Goal: Task Accomplishment & Management: Complete application form

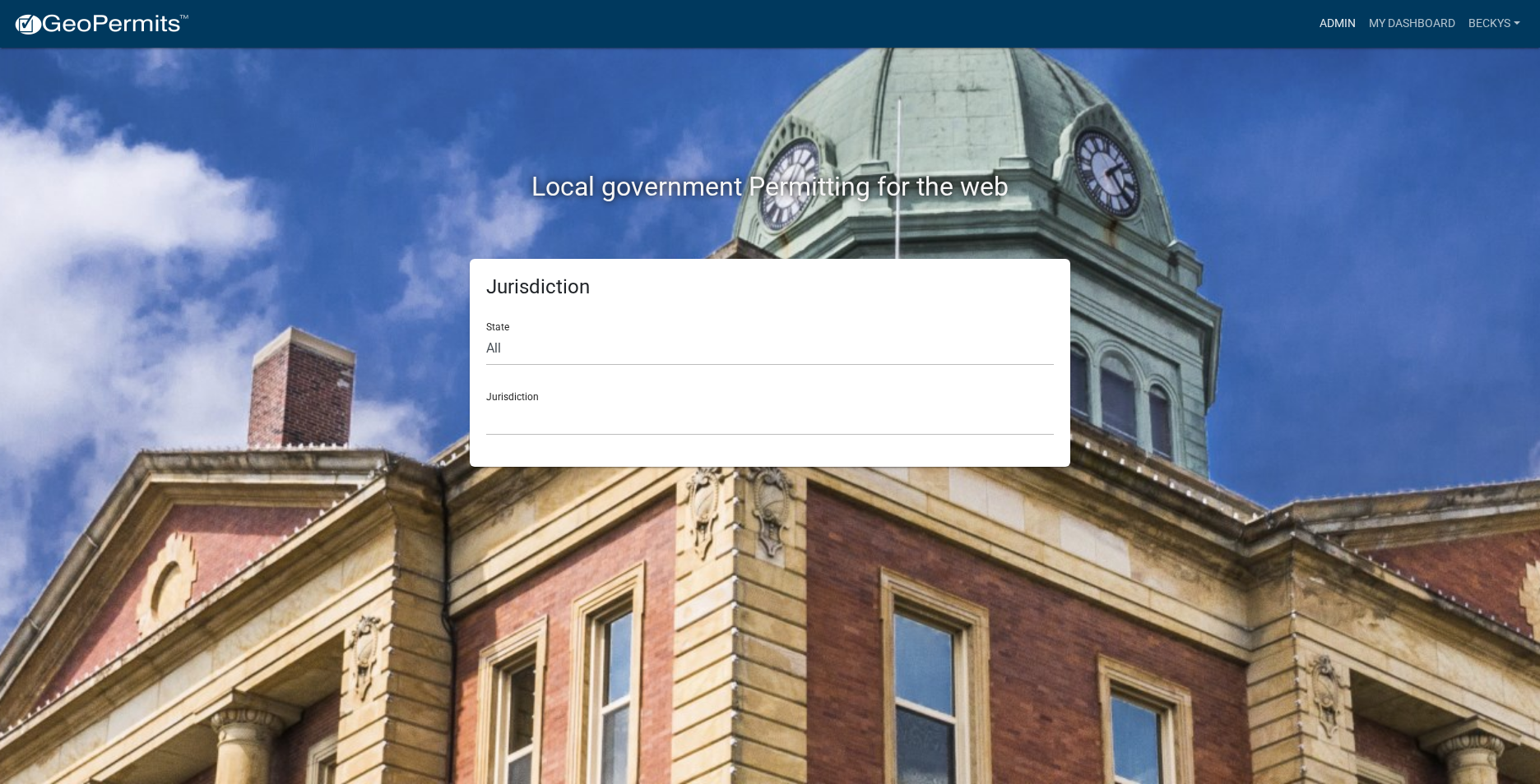
click at [1353, 25] on link "Admin" at bounding box center [1338, 24] width 49 height 31
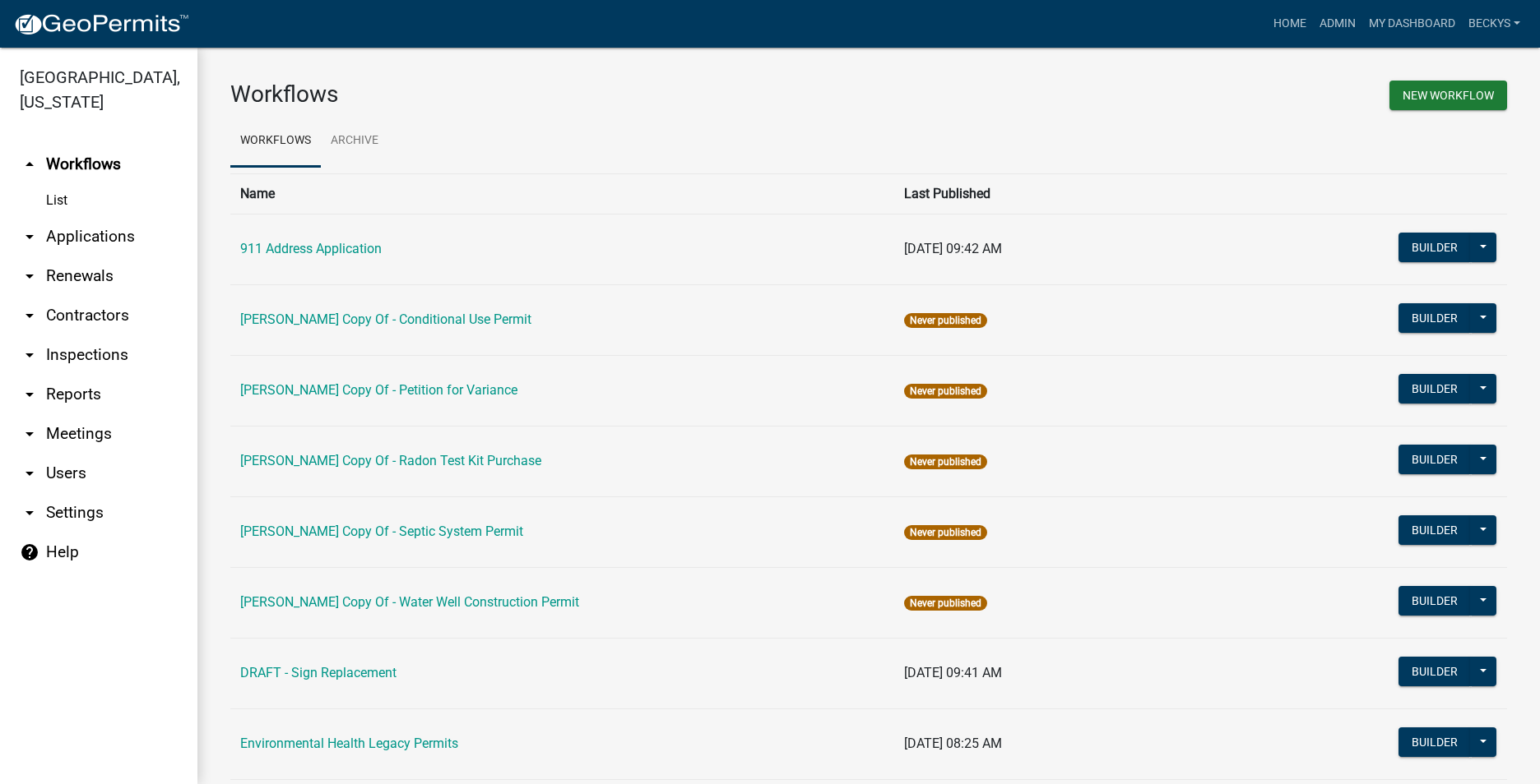
click at [88, 217] on link "arrow_drop_down Applications" at bounding box center [99, 237] width 197 height 39
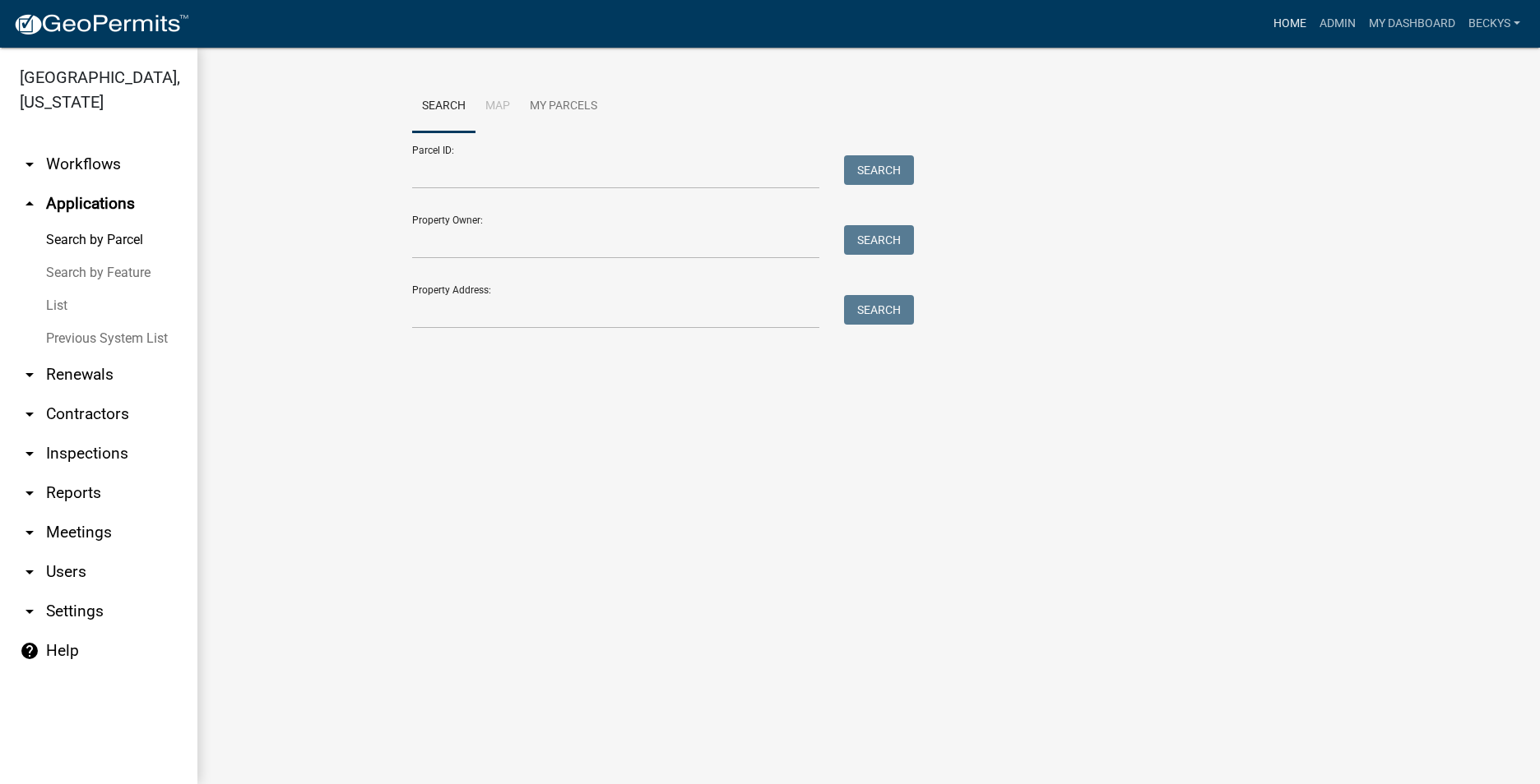
click at [1277, 23] on link "Home" at bounding box center [1289, 24] width 46 height 31
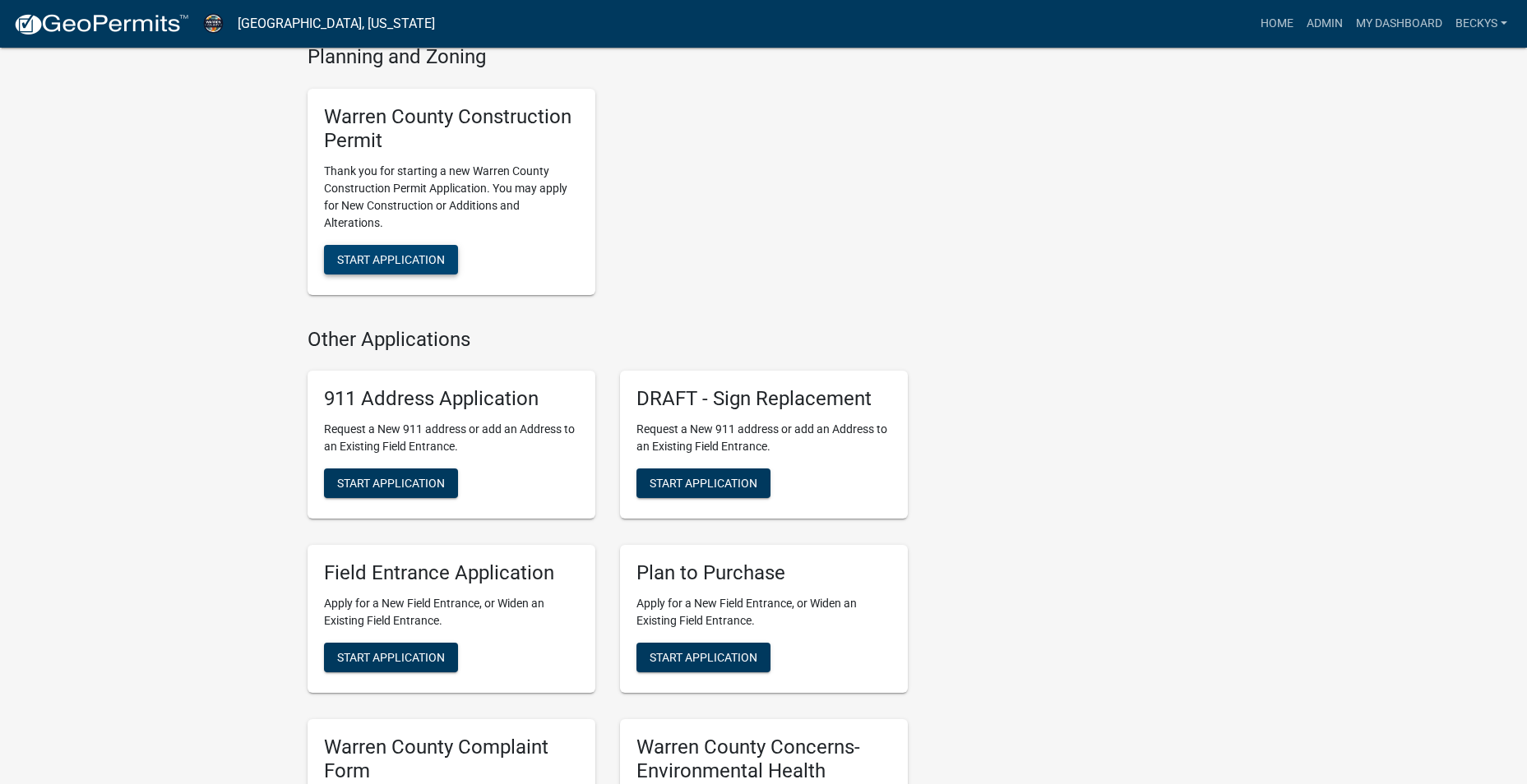
scroll to position [986, 0]
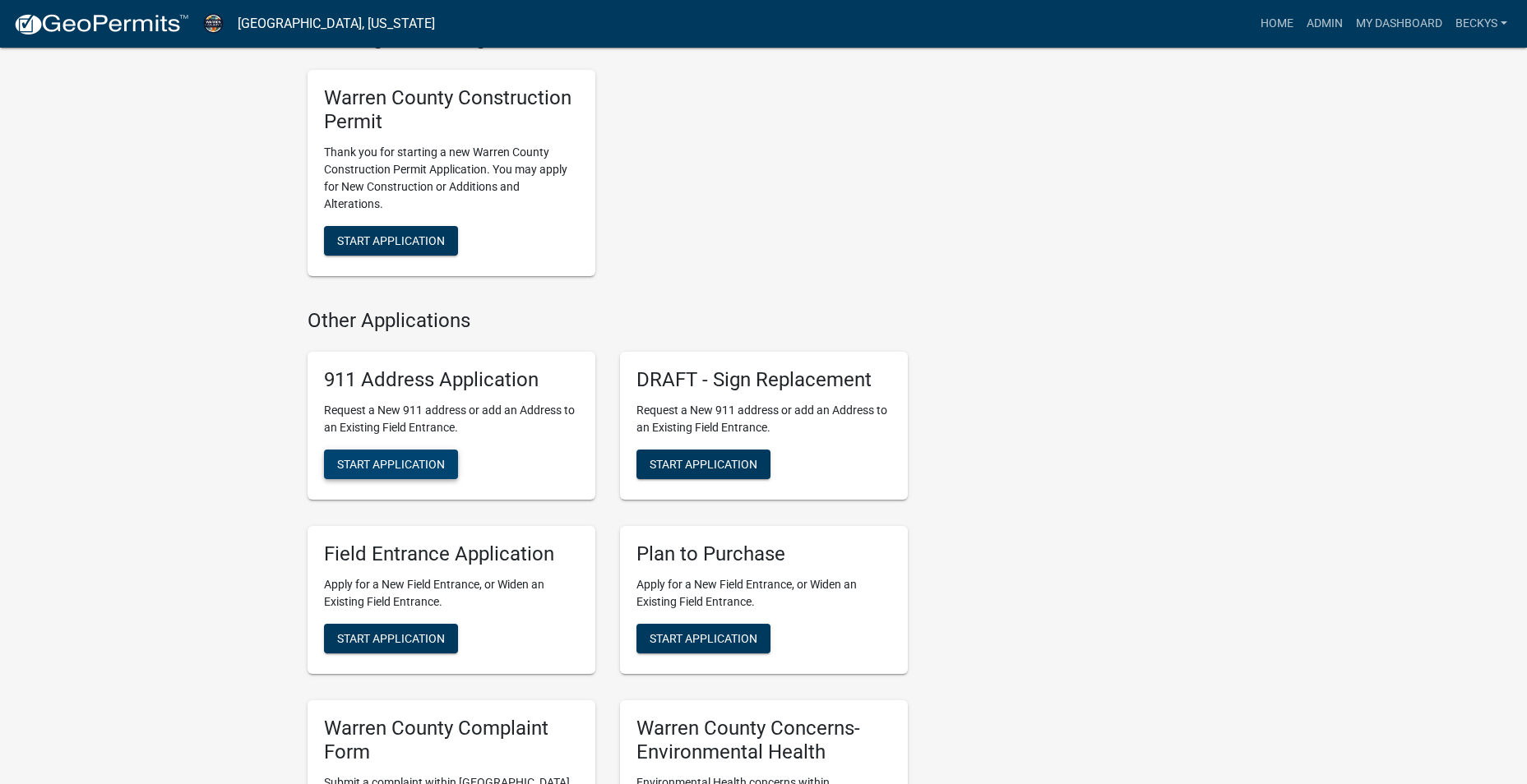
click at [380, 461] on span "Start Application" at bounding box center [391, 464] width 108 height 13
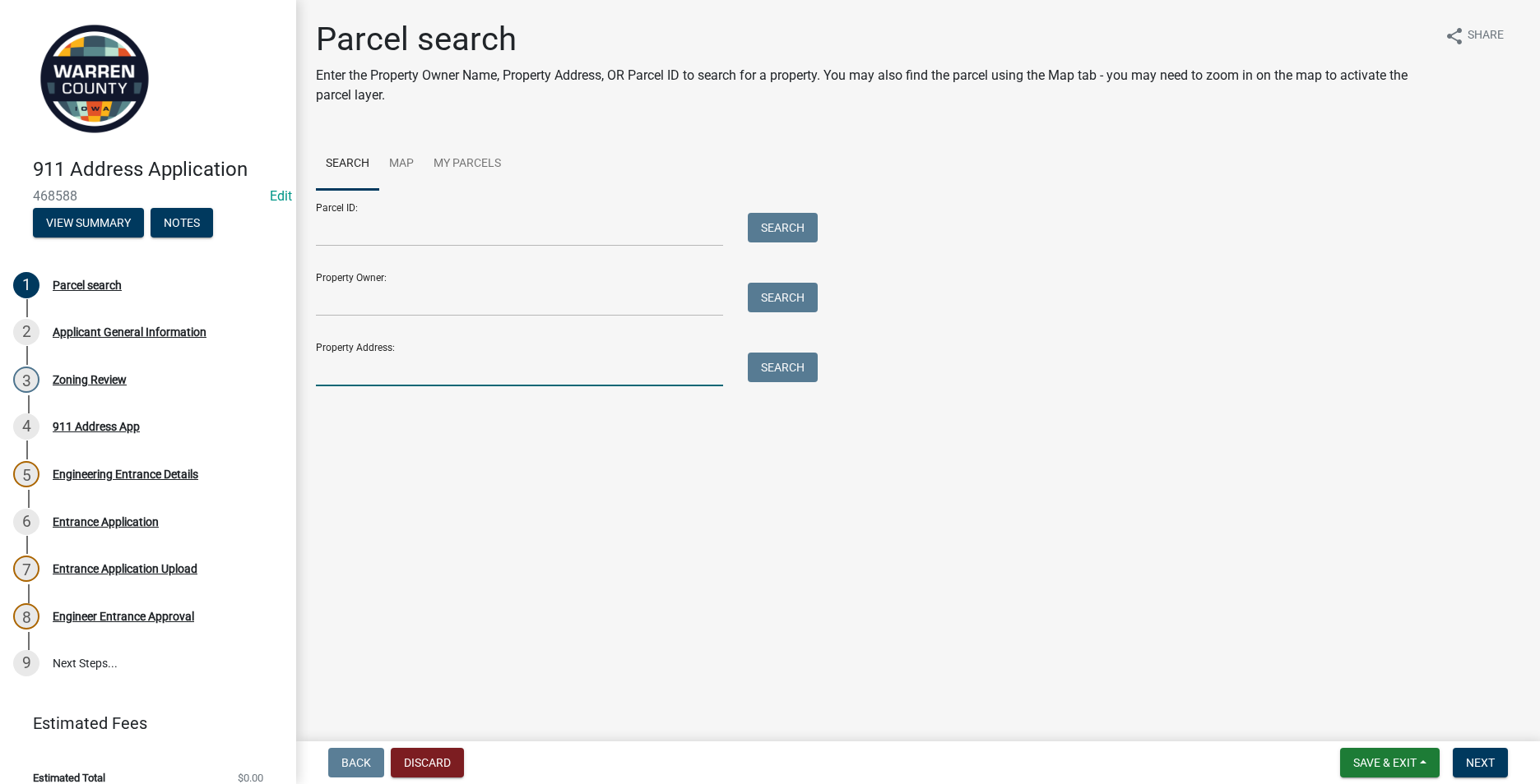
click at [337, 369] on input "Property Address:" at bounding box center [519, 369] width 407 height 34
type input "09000340424"
click at [801, 369] on button "Search" at bounding box center [783, 367] width 70 height 30
drag, startPoint x: 404, startPoint y: 368, endPoint x: 297, endPoint y: 364, distance: 107.1
click at [297, 364] on div "Parcel search Enter the Property Owner Name, Property Address, OR Parcel ID to …" at bounding box center [917, 237] width 1243 height 436
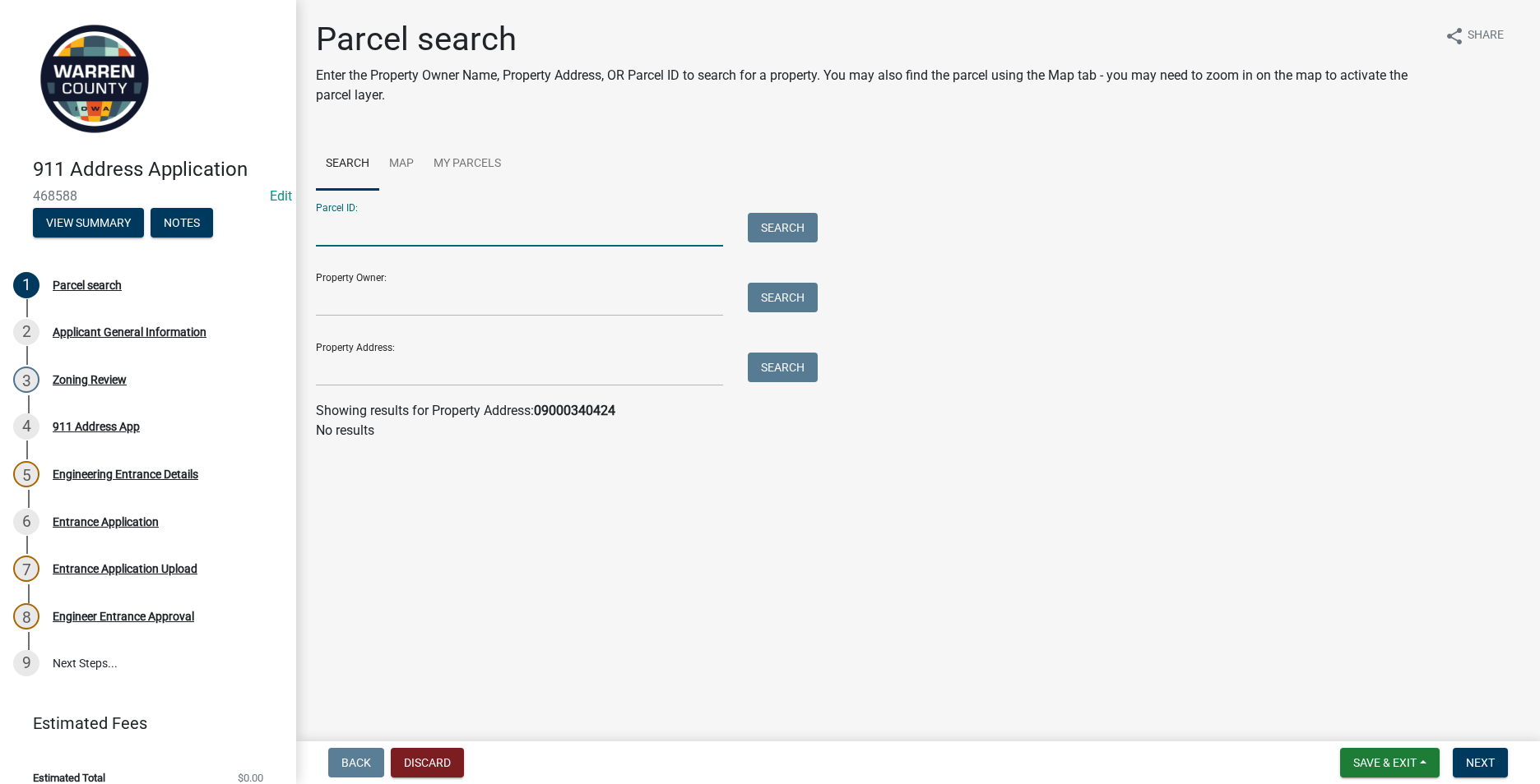
click at [337, 227] on input "Parcel ID:" at bounding box center [519, 230] width 407 height 34
paste input "09000340424"
type input "09000340424"
click at [769, 228] on button "Search" at bounding box center [783, 228] width 70 height 30
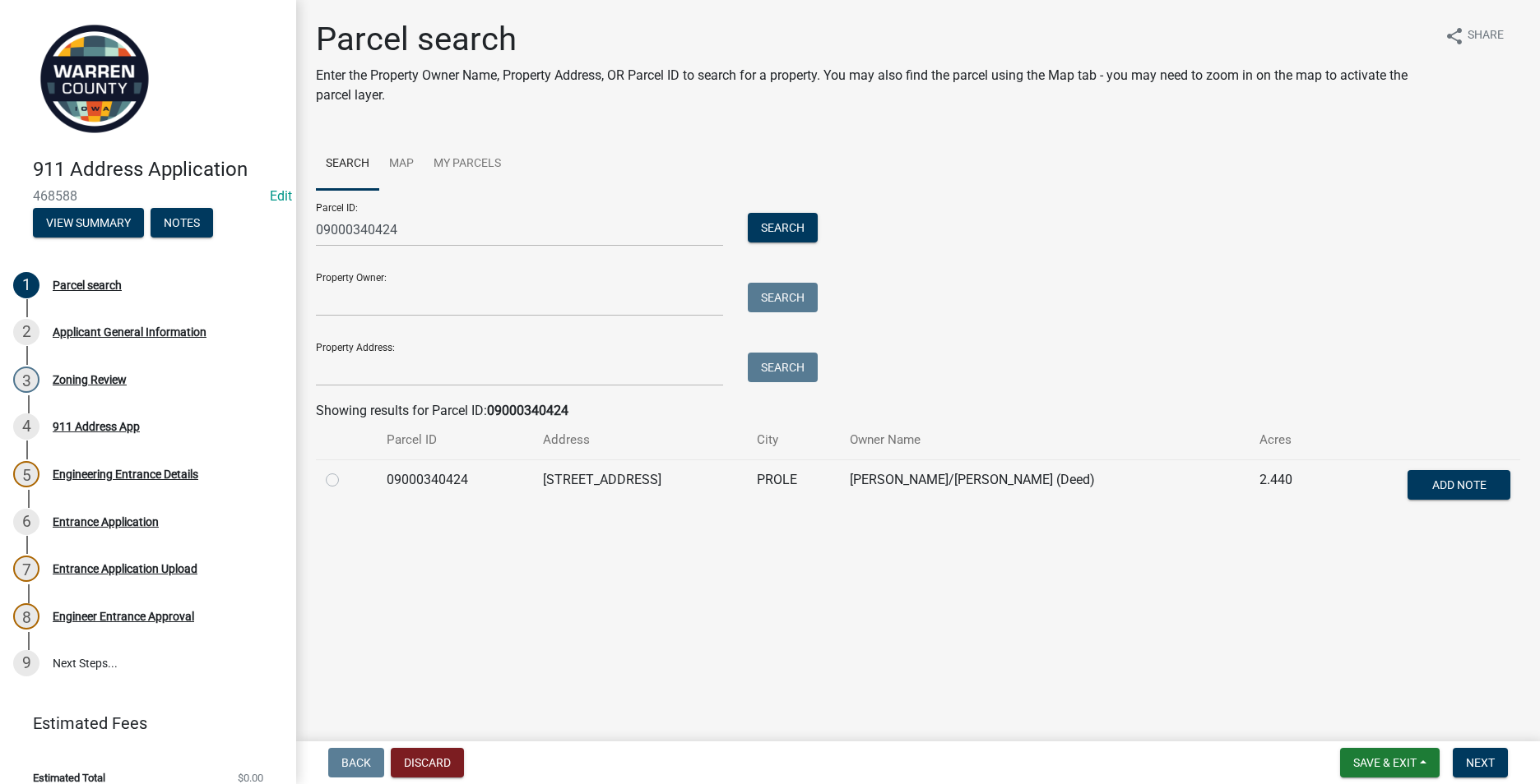
click at [345, 471] on label at bounding box center [345, 471] width 0 height 0
click at [345, 481] on input "radio" at bounding box center [350, 476] width 11 height 11
radio input "true"
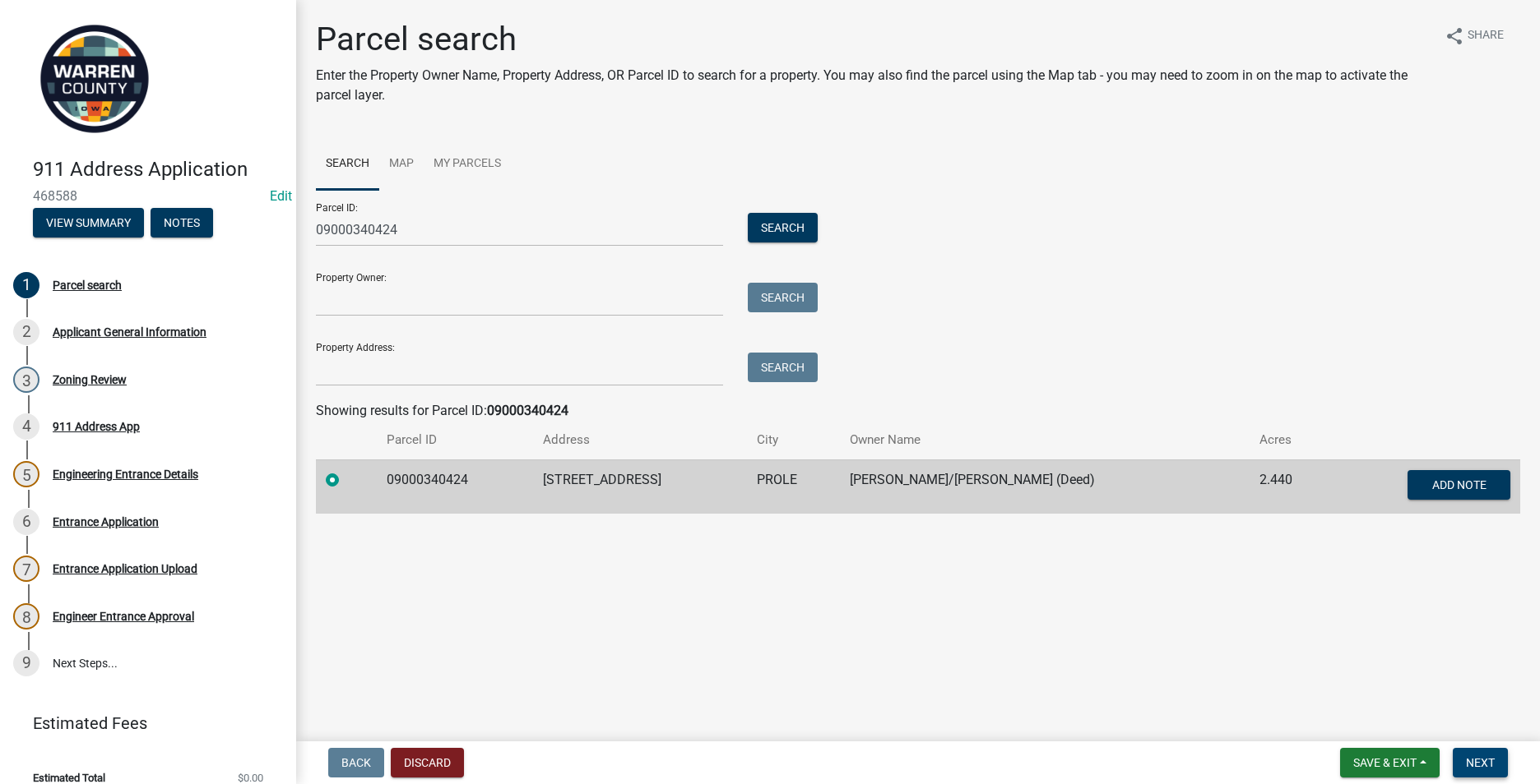
click at [1467, 757] on span "Next" at bounding box center [1481, 762] width 29 height 13
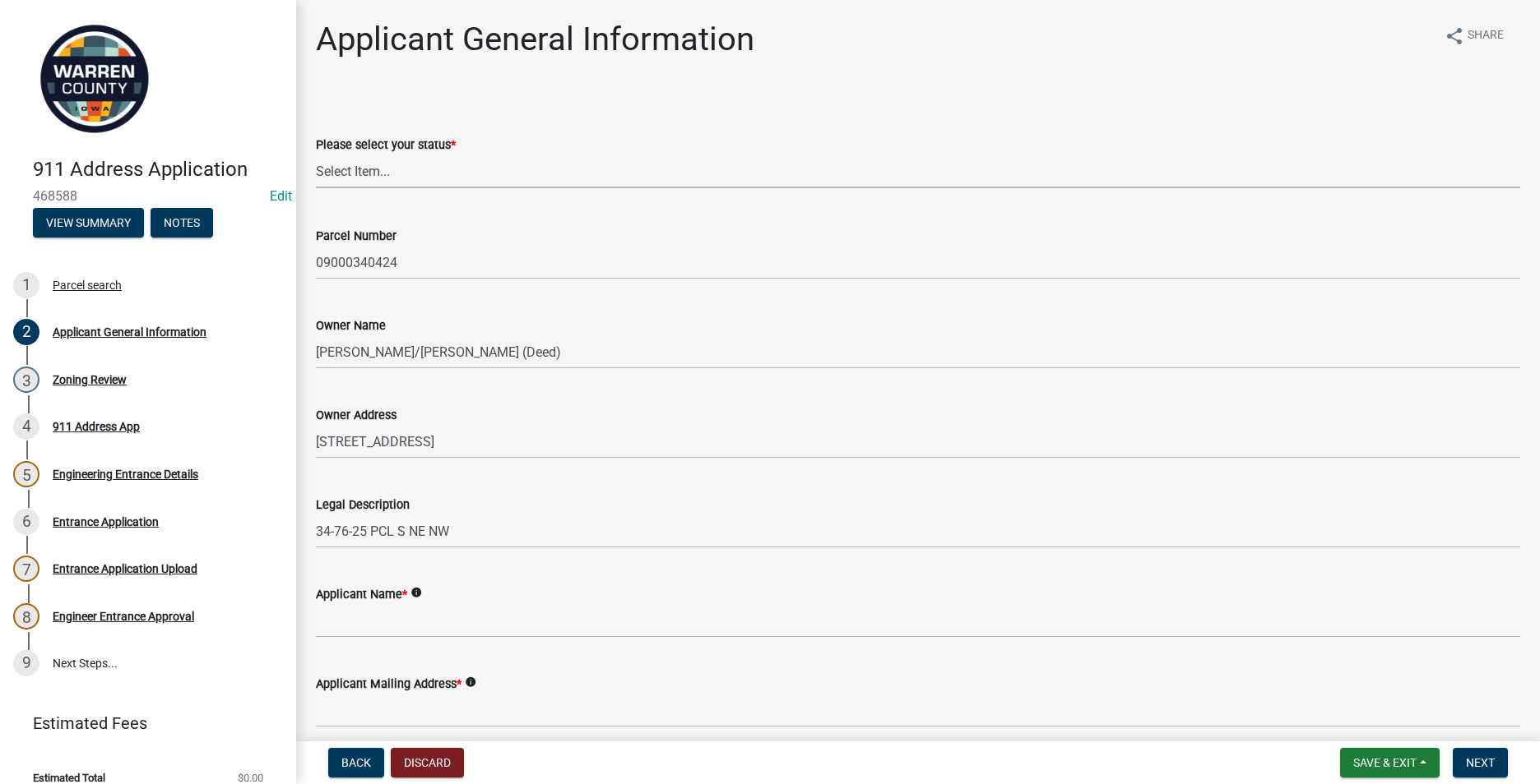
click at [341, 172] on select "Select Item... Owner Plan to Purchase Buyer's Representative Builder/Contractor…" at bounding box center [918, 172] width 1204 height 34
click at [316, 155] on select "Select Item... Owner Plan to Purchase Buyer's Representative Builder/Contractor…" at bounding box center [918, 172] width 1204 height 34
select select "62e05361-9b1f-4f6e-9af6-30ebbe0e033e"
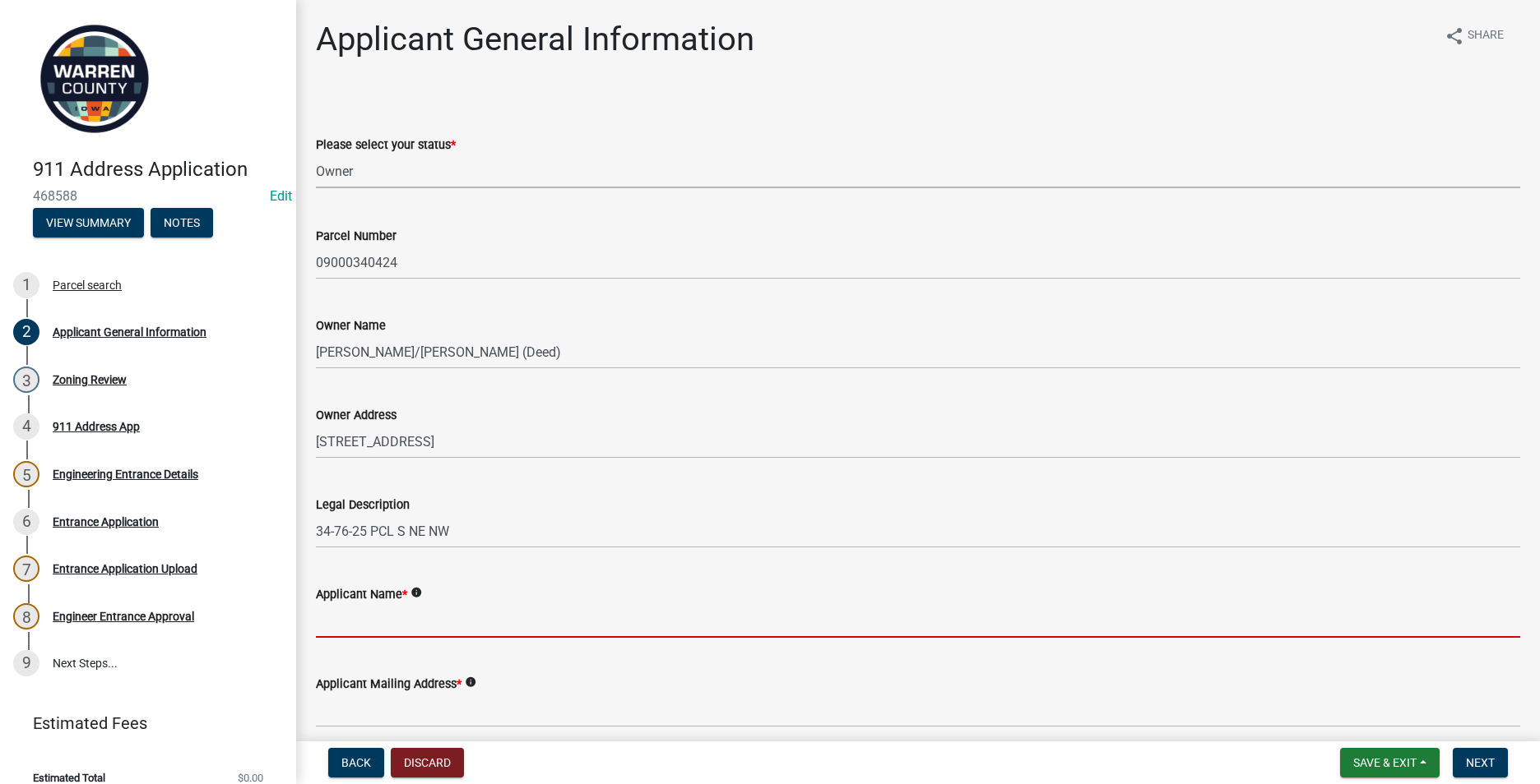
click at [326, 627] on input "Applicant Name *" at bounding box center [918, 621] width 1204 height 34
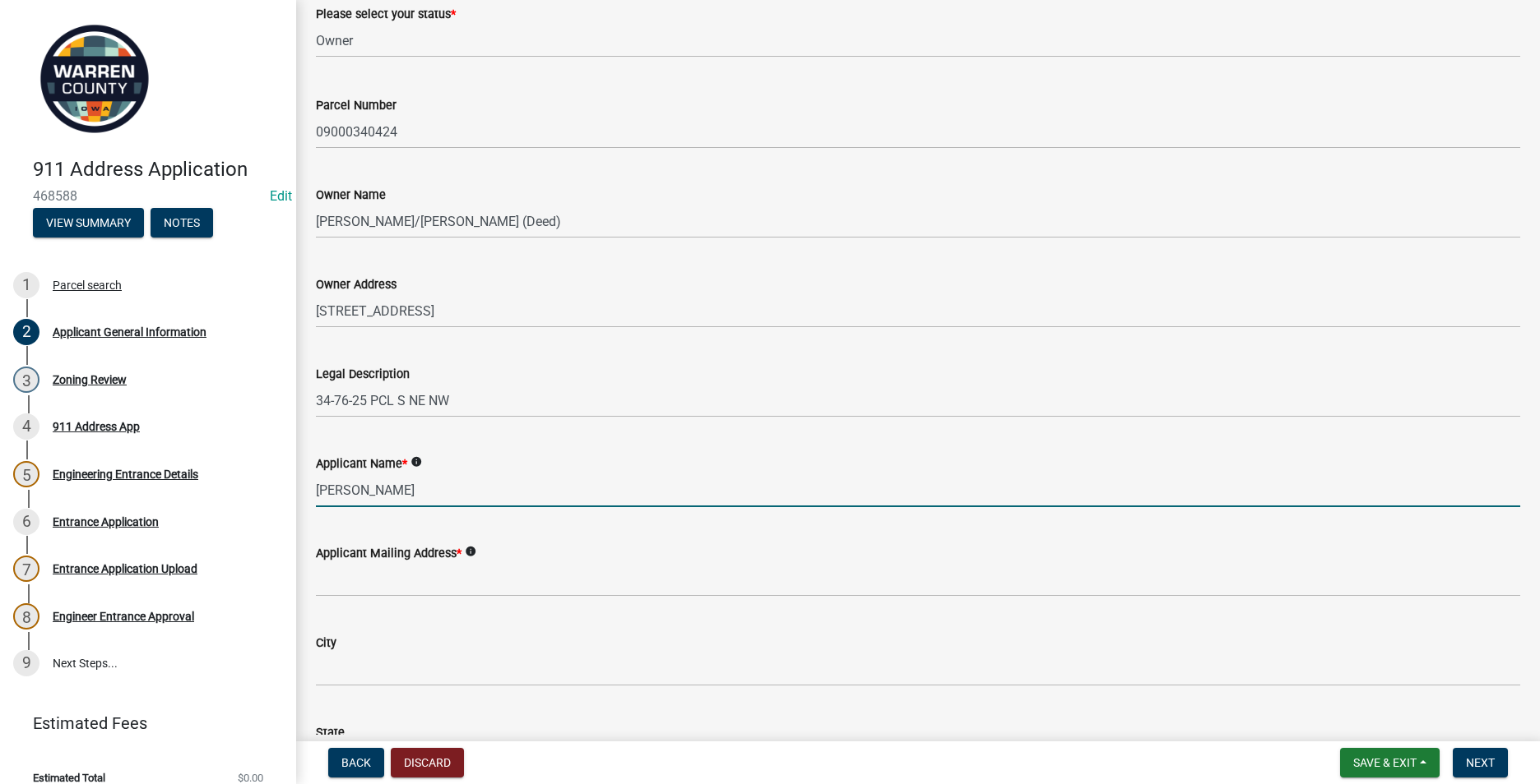
scroll to position [246, 0]
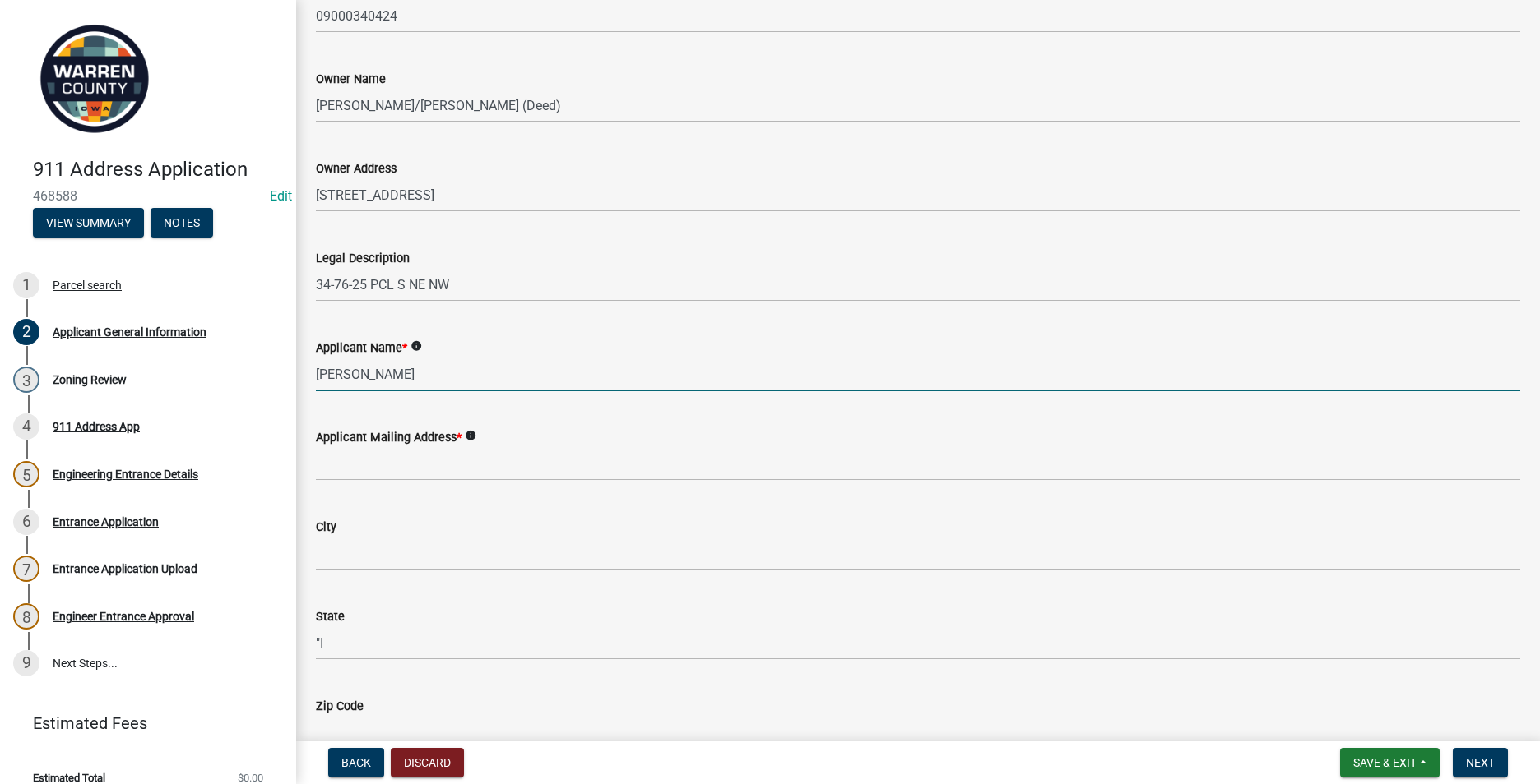
type input "[PERSON_NAME]"
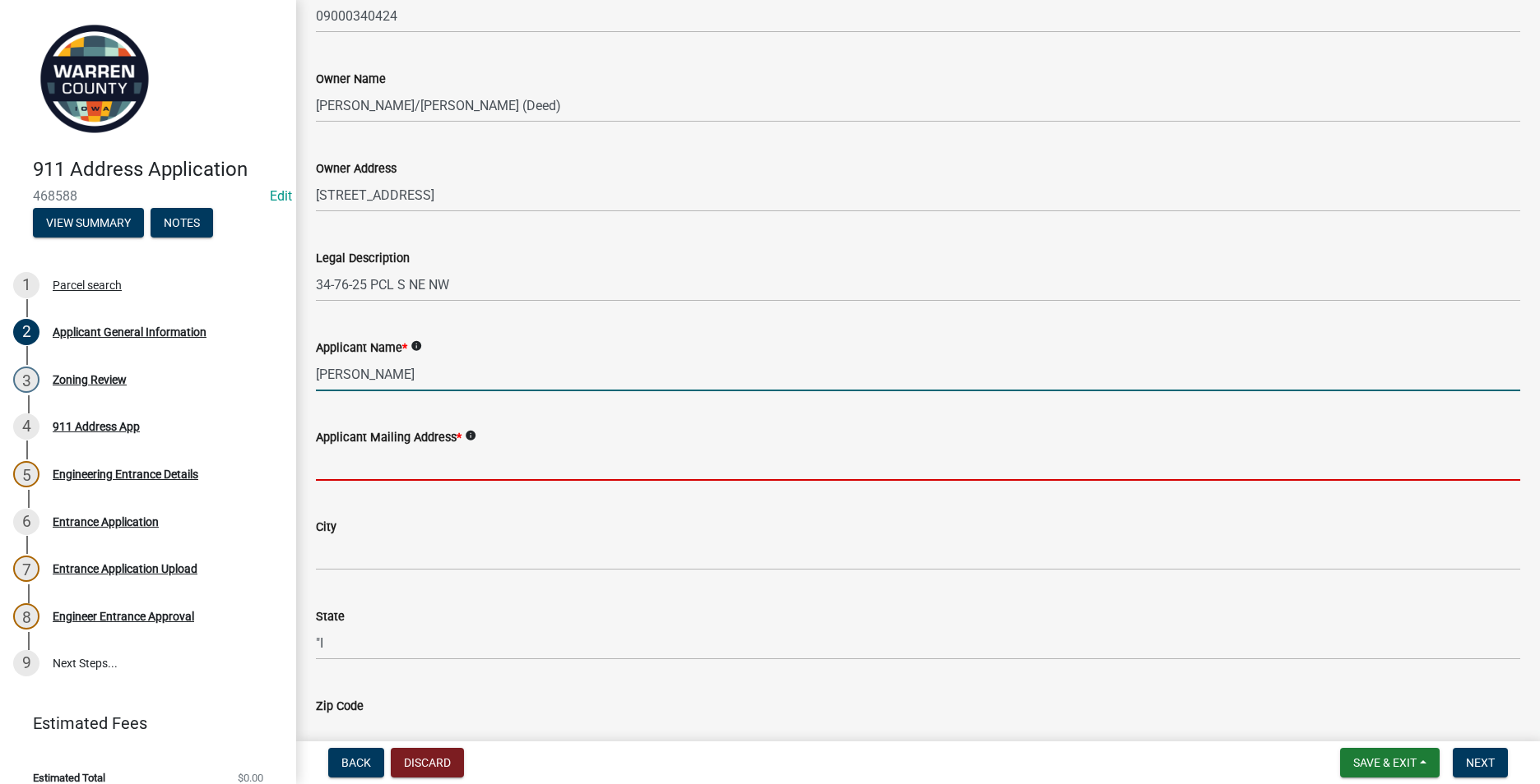
click at [329, 474] on input "Applicant Mailing Address *" at bounding box center [918, 465] width 1204 height 34
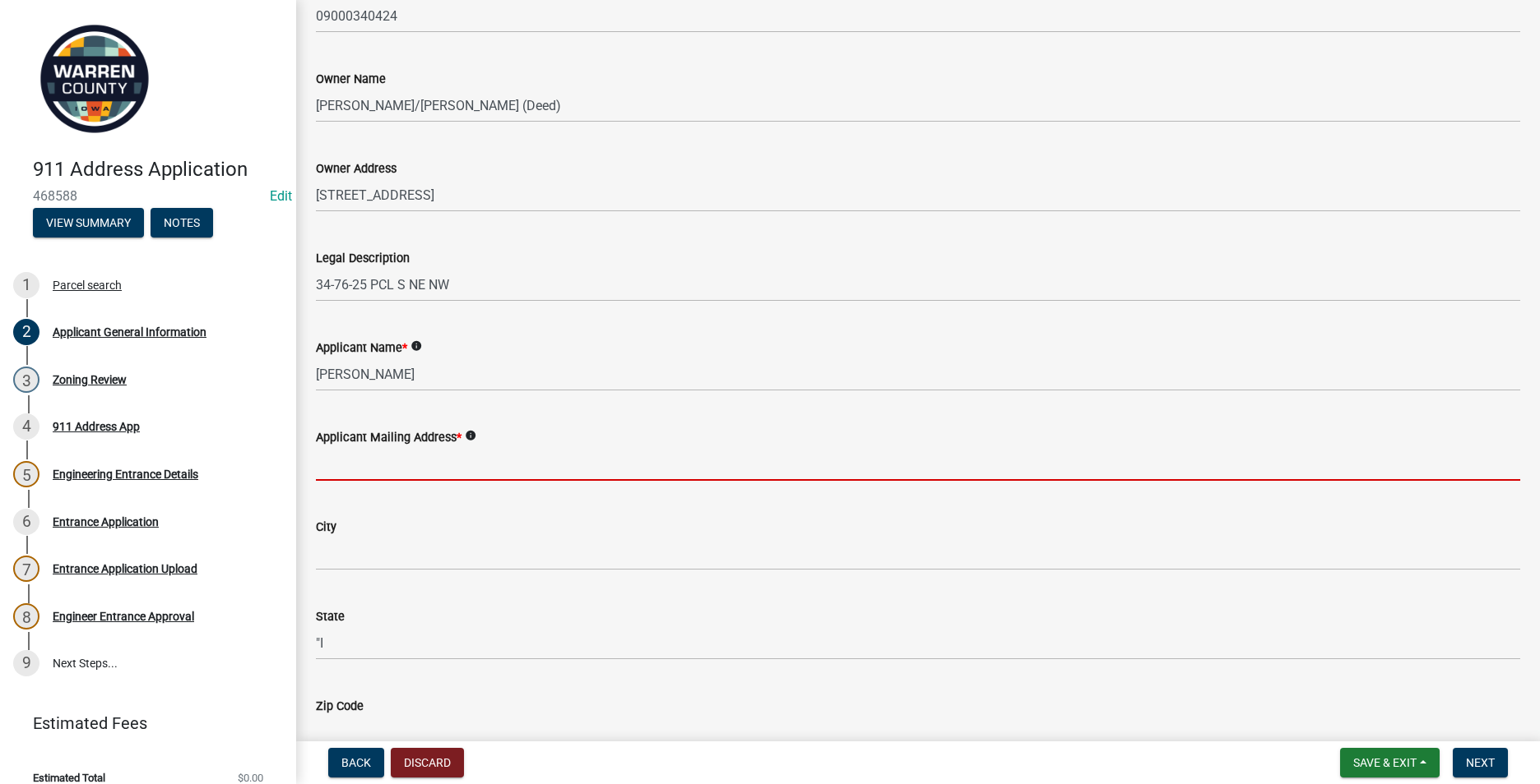
type input "2"
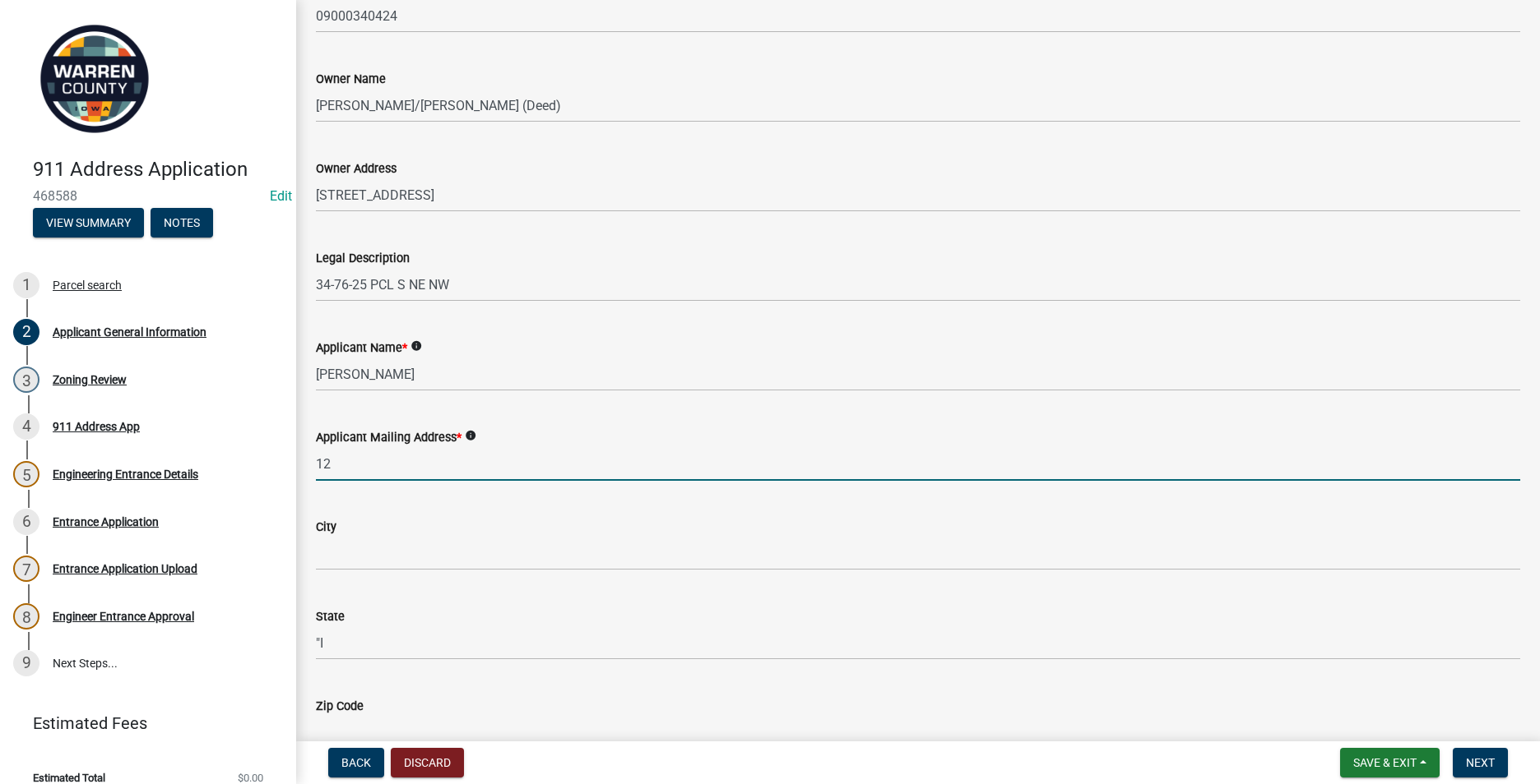
type input "1"
type input "2"
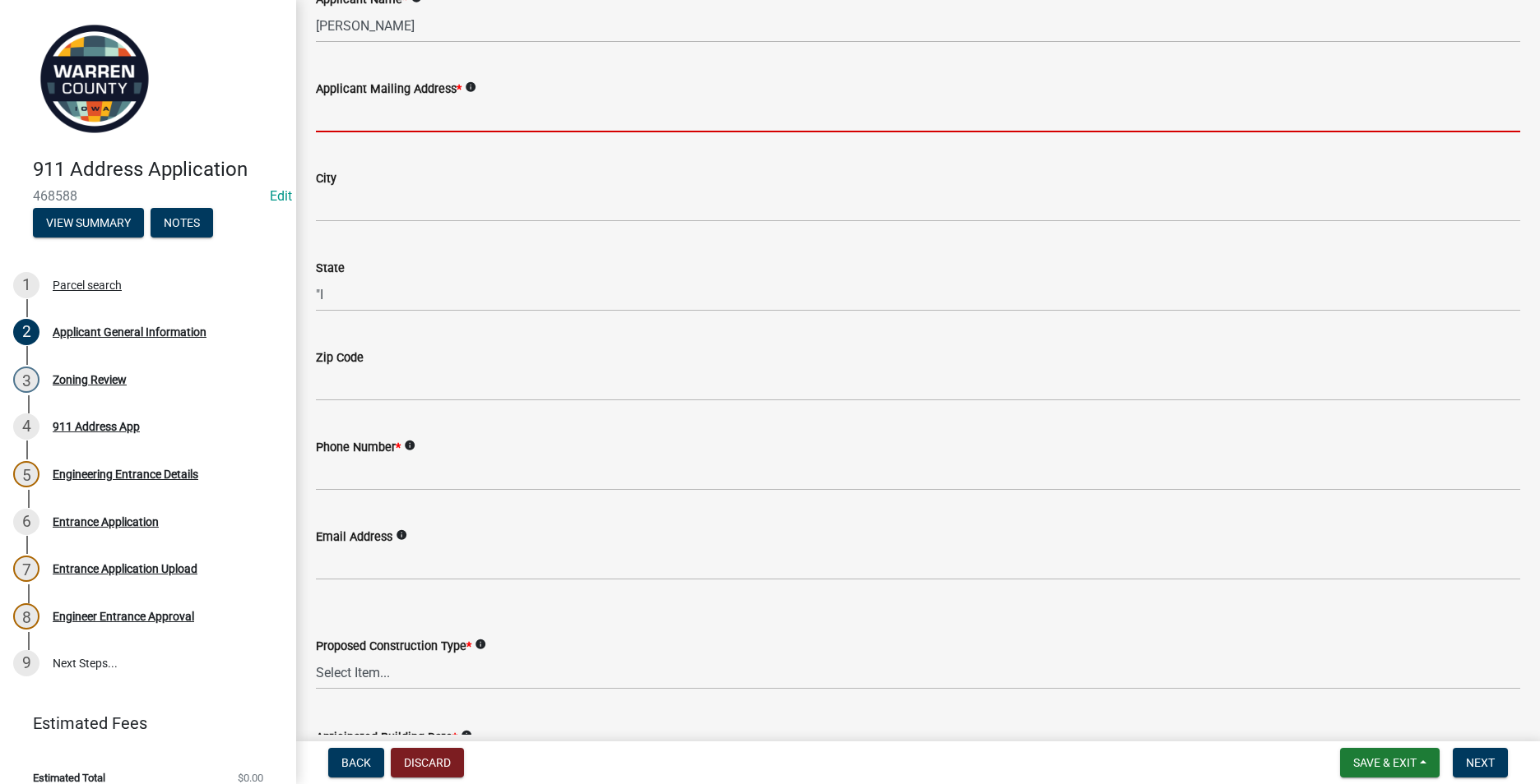
scroll to position [719, 0]
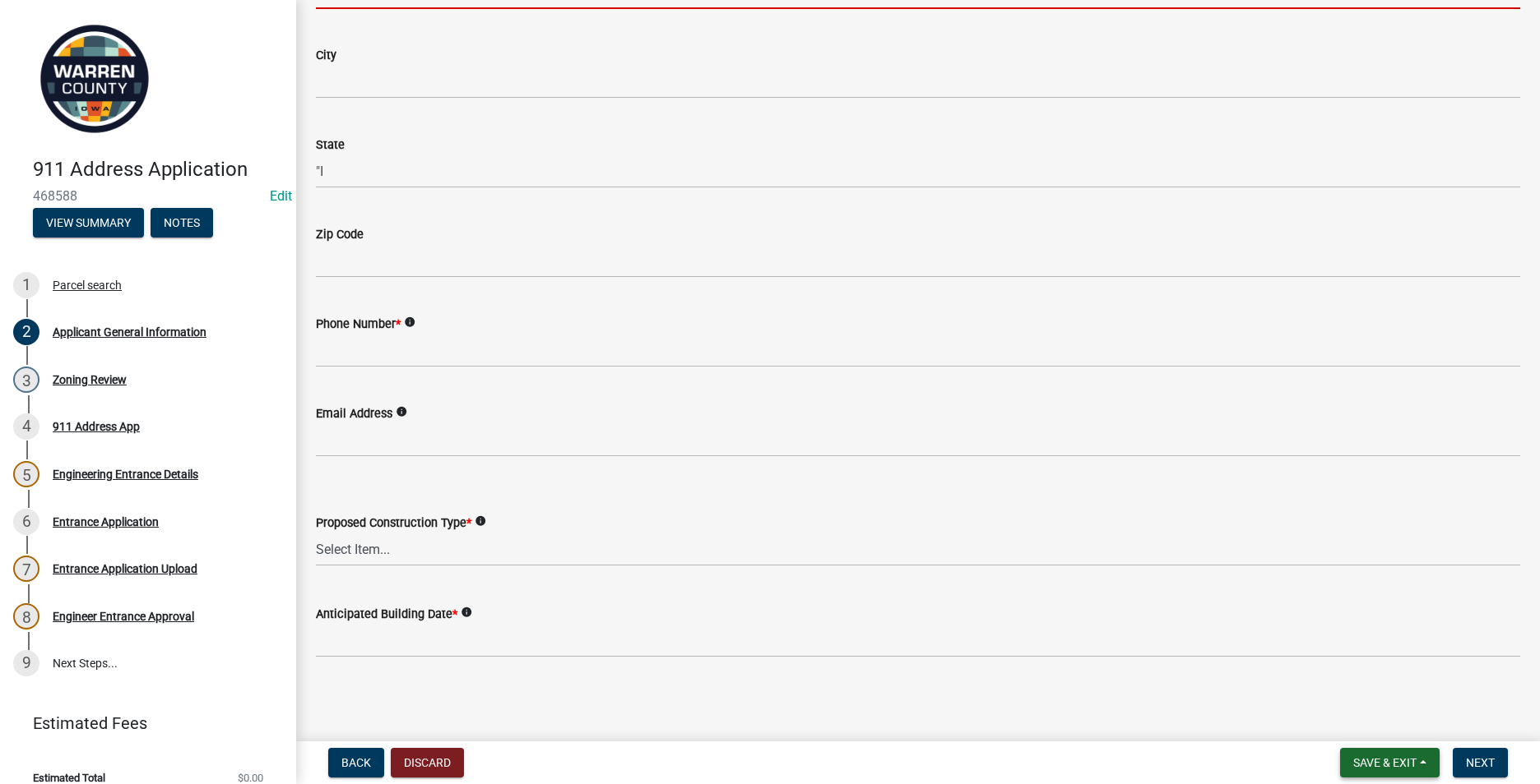
click at [1377, 760] on span "Save & Exit" at bounding box center [1384, 762] width 64 height 13
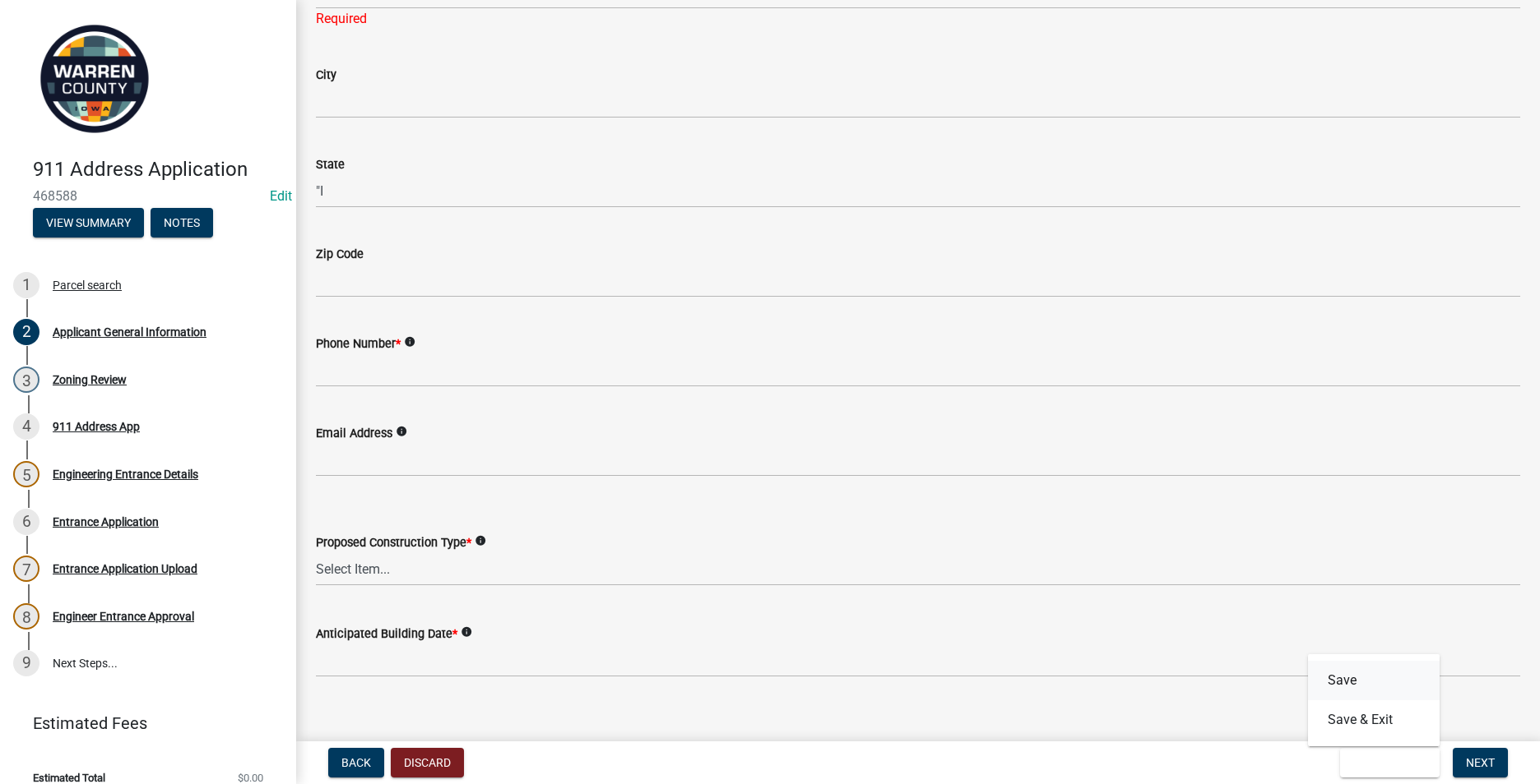
click at [1354, 689] on button "Save" at bounding box center [1373, 680] width 132 height 39
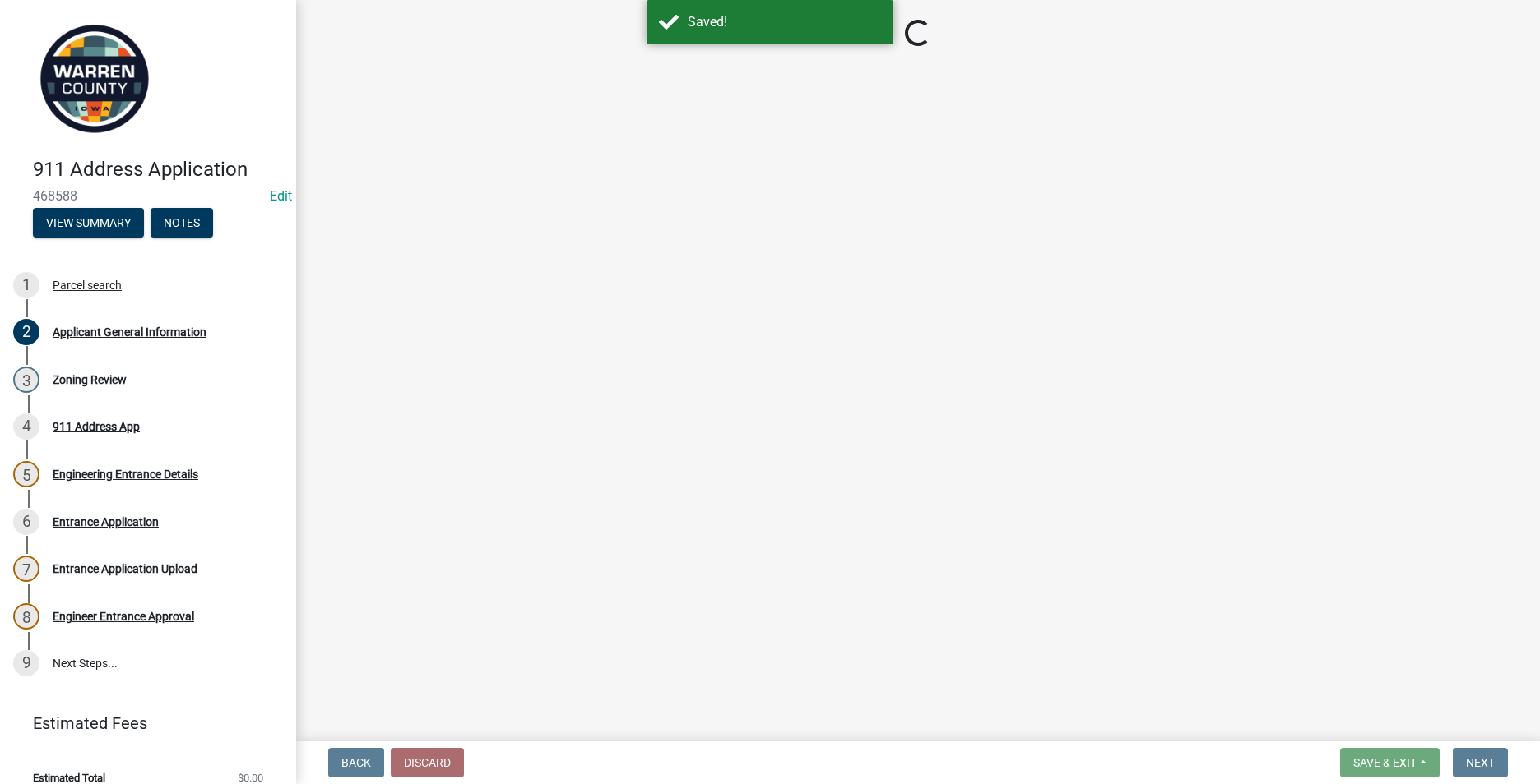
select select "62e05361-9b1f-4f6e-9af6-30ebbe0e033e"
